Goal: Task Accomplishment & Management: Use online tool/utility

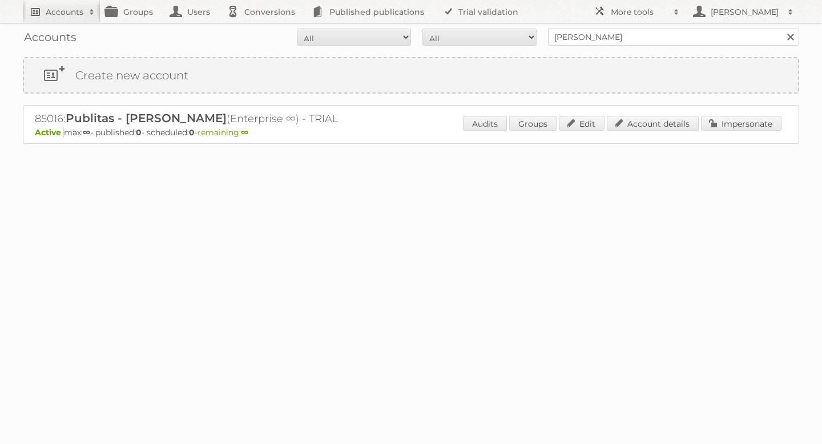
click at [81, 5] on link "Accounts" at bounding box center [62, 11] width 78 height 23
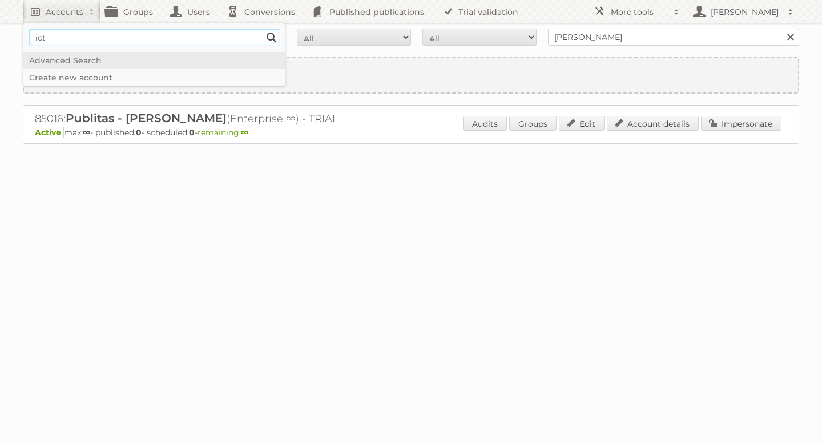
type input"] "ICT Edeka"
click at [268, 37] on input "Search" at bounding box center [271, 37] width 17 height 17
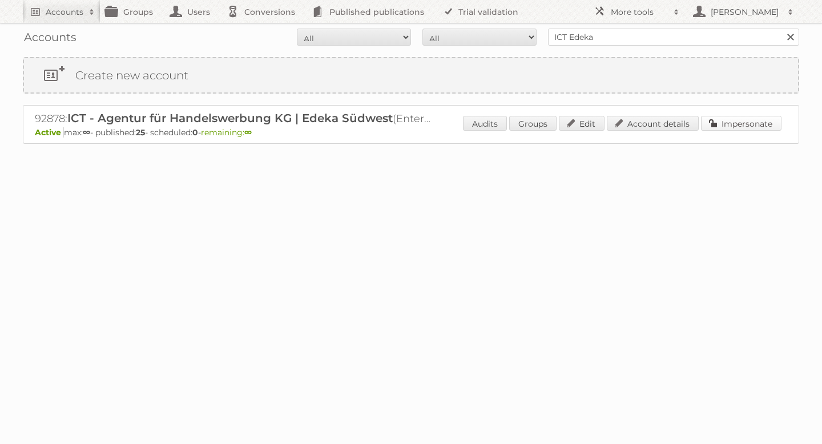
click at [745, 127] on link "Impersonate" at bounding box center [741, 123] width 81 height 15
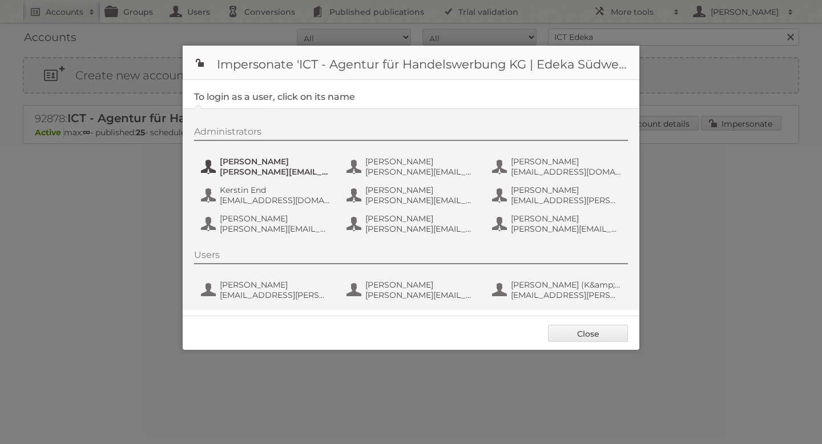
click at [292, 158] on span "[PERSON_NAME]" at bounding box center [275, 161] width 111 height 10
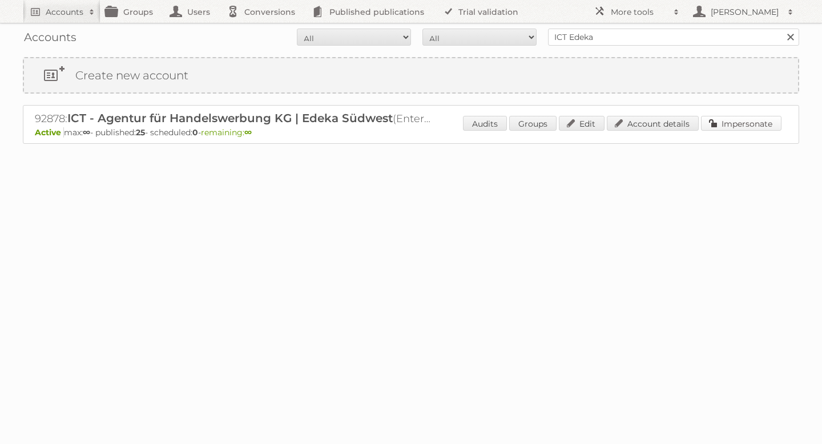
click at [731, 117] on link "Impersonate" at bounding box center [741, 123] width 81 height 15
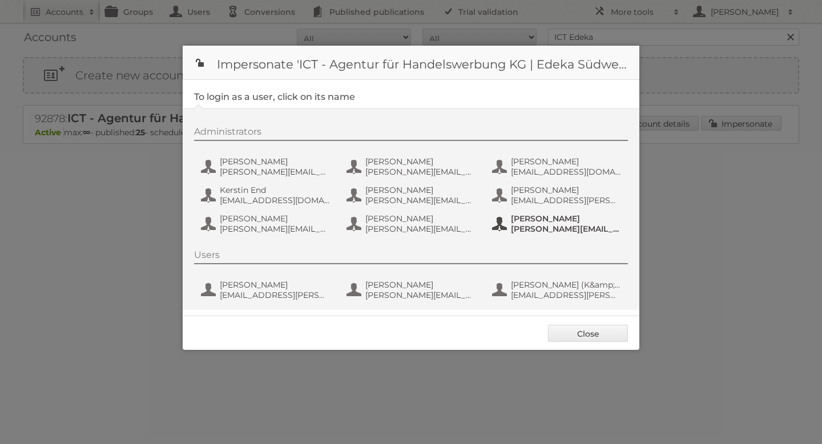
click at [533, 220] on span "[PERSON_NAME]" at bounding box center [566, 219] width 111 height 10
